Goal: Task Accomplishment & Management: Manage account settings

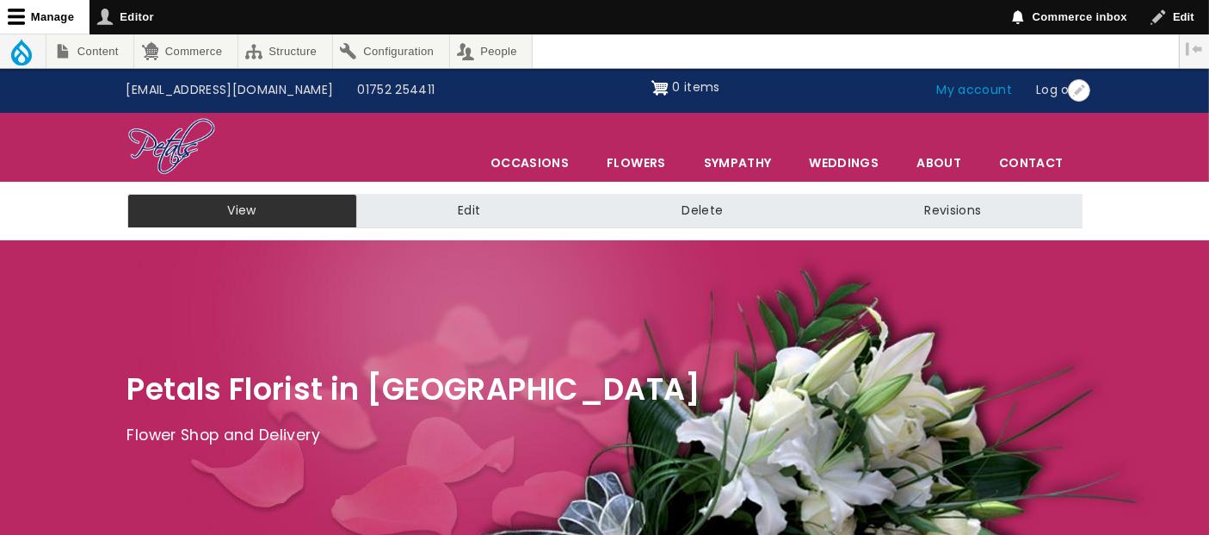
click at [986, 95] on link "My account" at bounding box center [975, 90] width 100 height 33
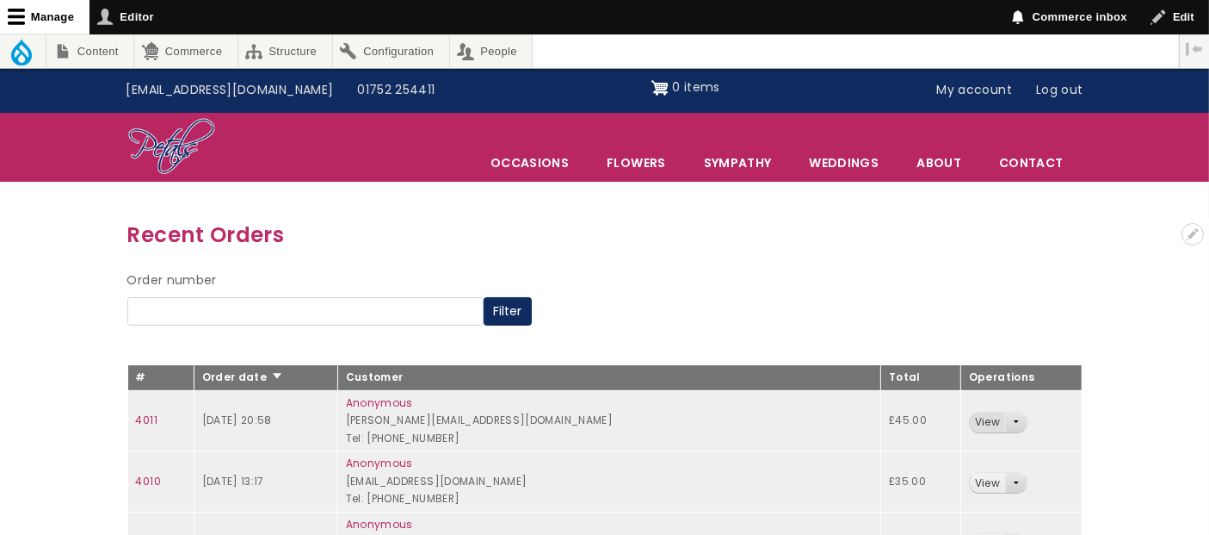
click at [976, 417] on link "View" at bounding box center [987, 422] width 35 height 20
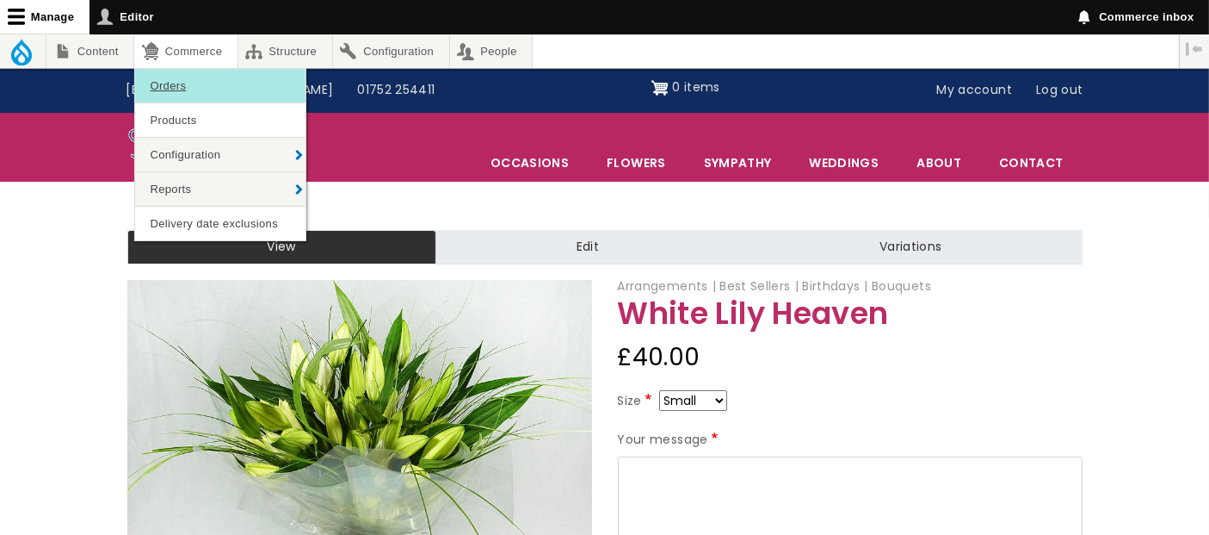
click at [175, 87] on link "Orders" at bounding box center [220, 86] width 170 height 34
